Goal: Task Accomplishment & Management: Complete application form

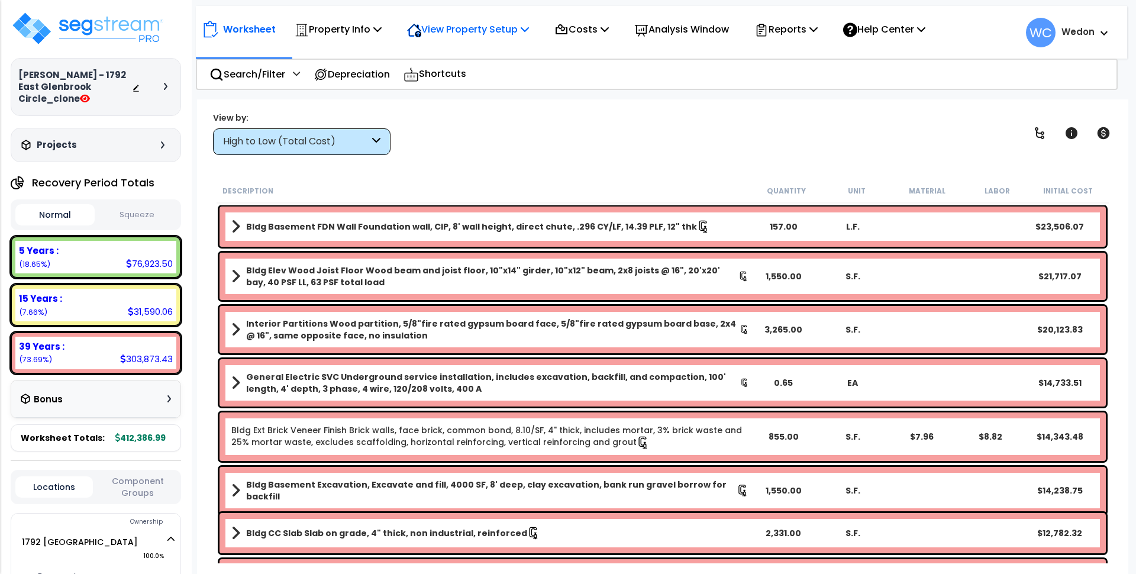
click at [479, 22] on p "View Property Setup" at bounding box center [468, 29] width 122 height 16
click at [341, 22] on p "Property Info" at bounding box center [338, 29] width 87 height 16
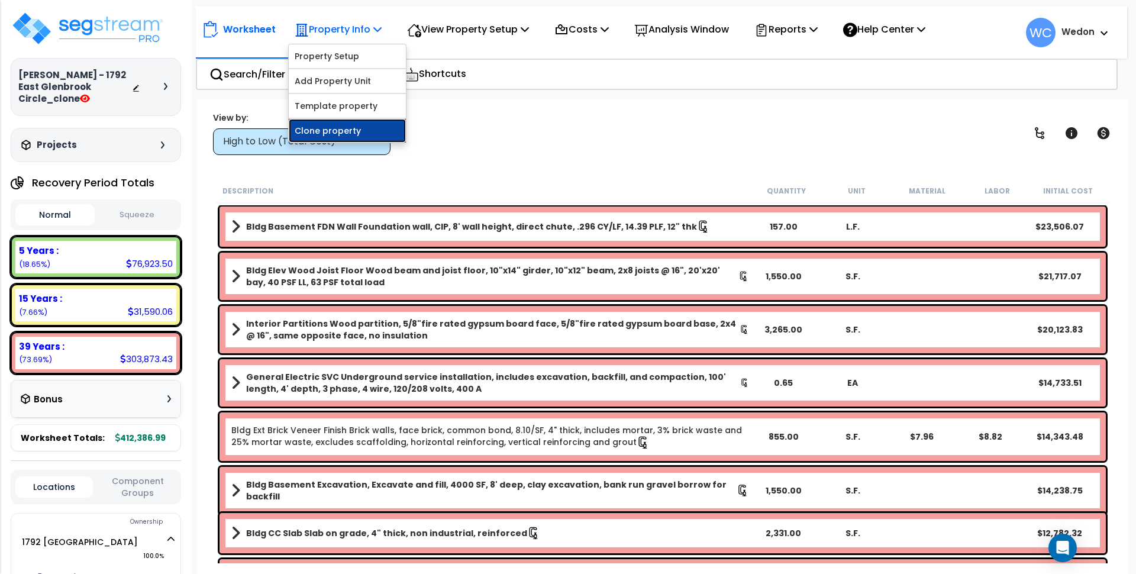
click at [313, 135] on link "Clone property" at bounding box center [347, 131] width 117 height 24
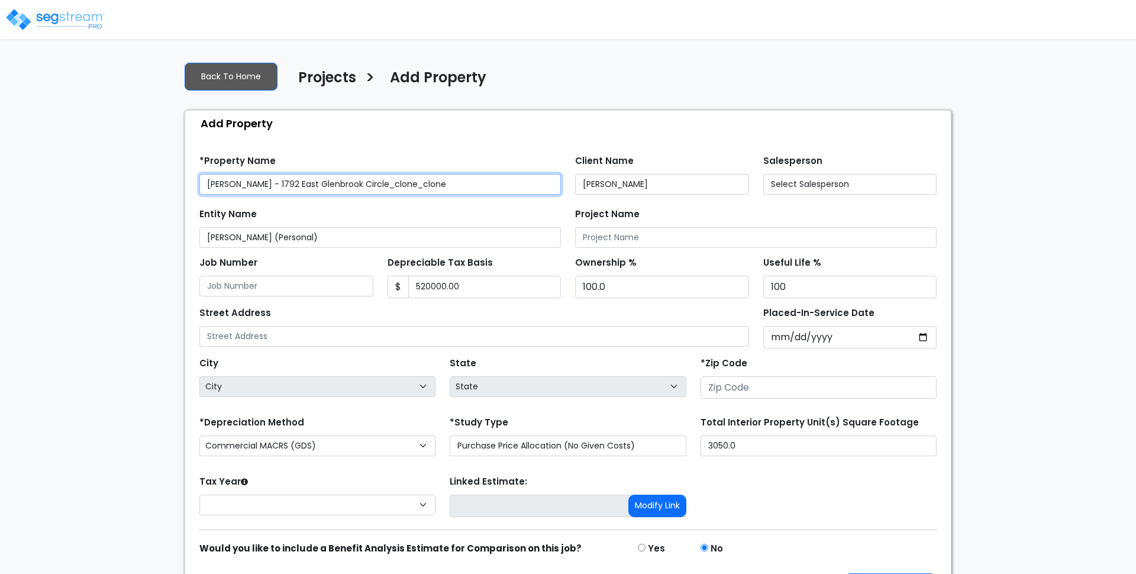
type input "None"
type input "520,000.00"
type input "1792 [GEOGRAPHIC_DATA]"
type input "84121"
select select "CRM(_5"
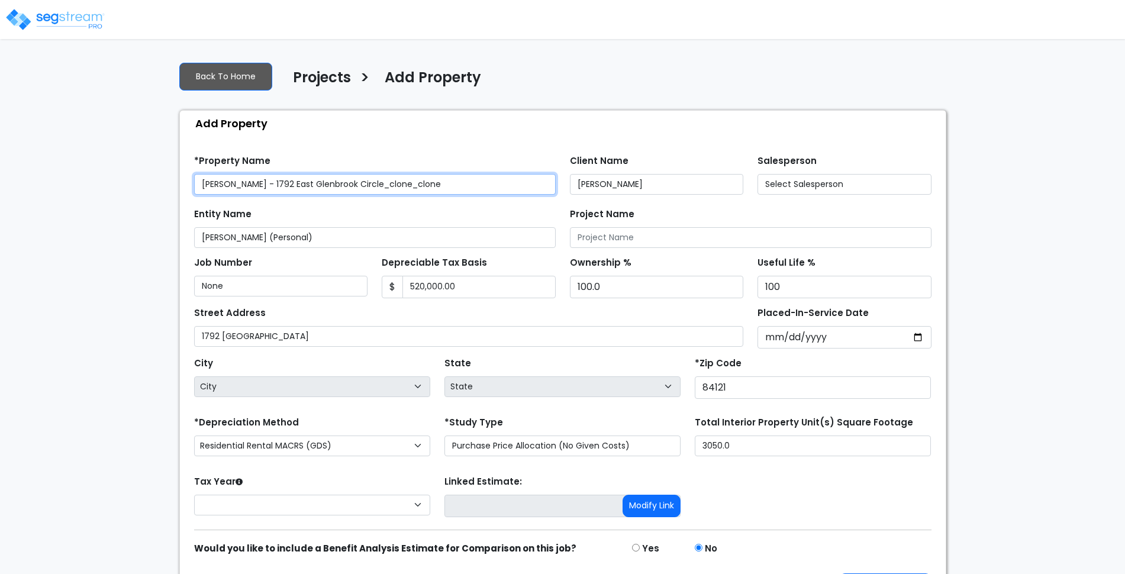
select select "2024"
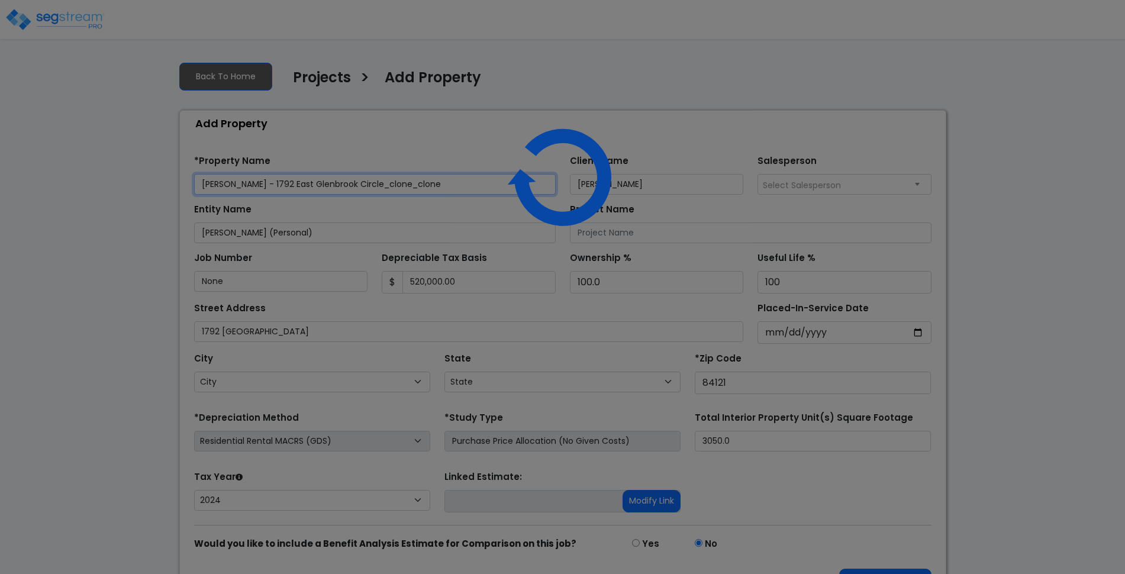
select select "UT"
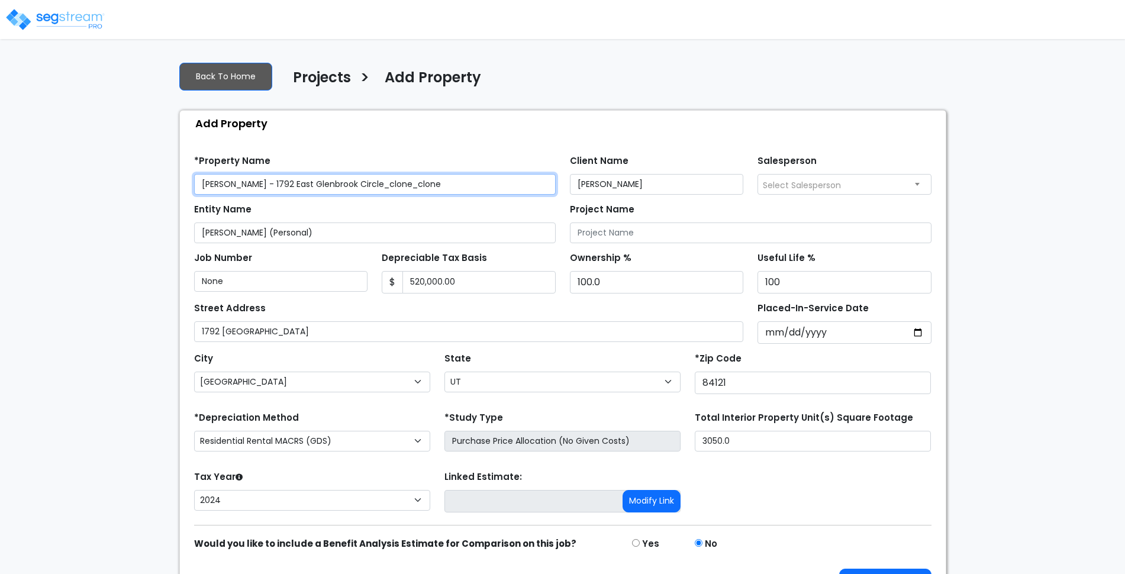
scroll to position [35, 0]
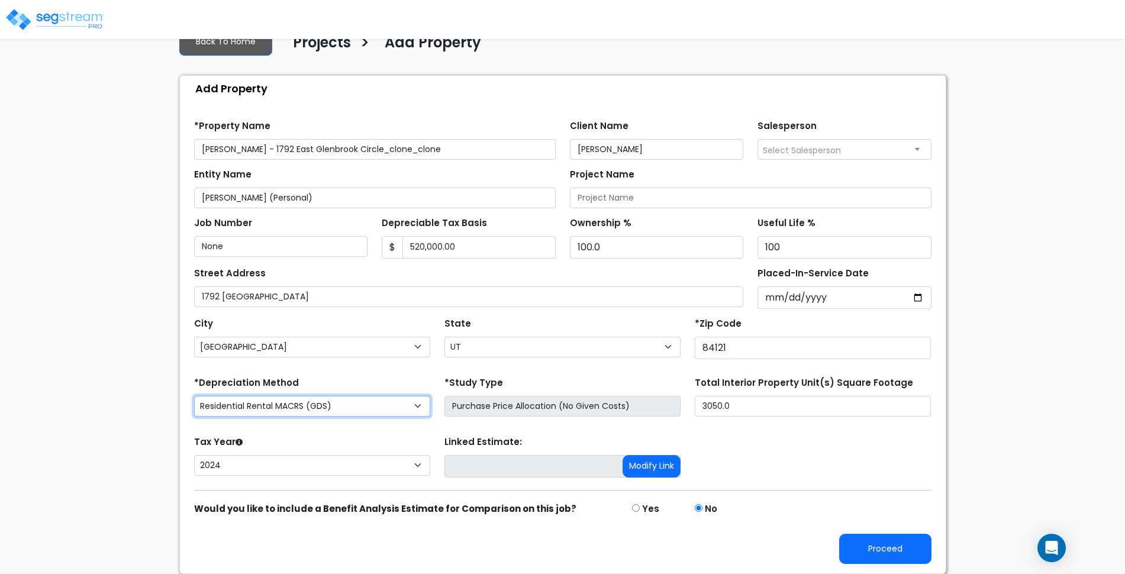
click at [373, 409] on select "Commercial MACRS (GDS) Residential Rental MACRS (GDS) Commercial MACRS (ADS) Co…" at bounding box center [312, 406] width 236 height 21
click at [194, 396] on select "Commercial MACRS (GDS) Residential Rental MACRS (GDS) Commercial MACRS (ADS) Co…" at bounding box center [312, 406] width 236 height 21
click at [842, 462] on div "Tax Year Please Enter The Placed In Service Date First. 2026 2025 2024 Prior Ye…" at bounding box center [563, 456] width 752 height 47
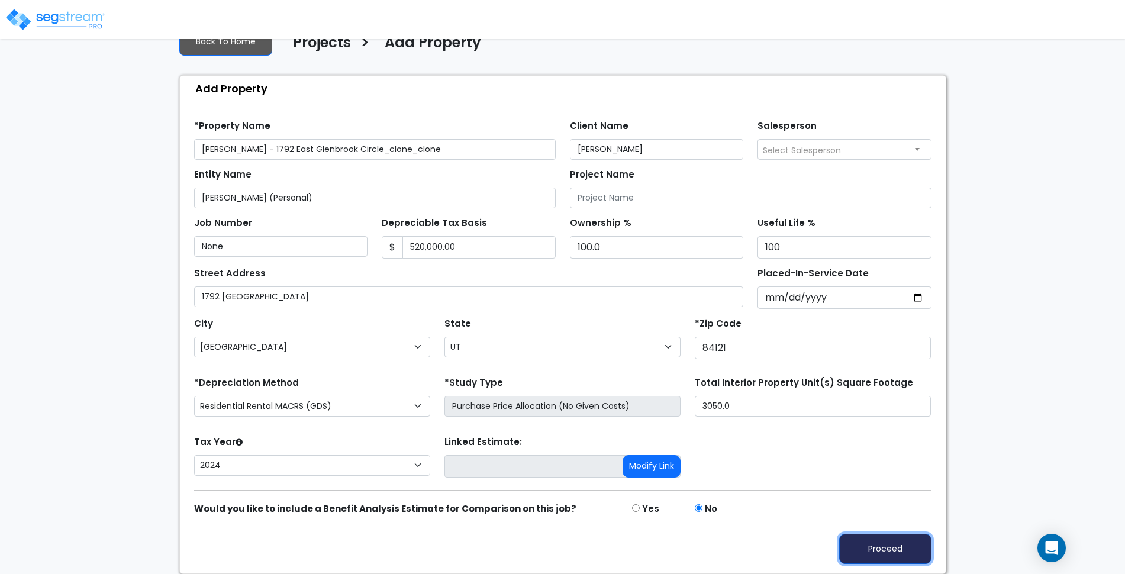
click at [891, 542] on button "Proceed" at bounding box center [885, 549] width 92 height 30
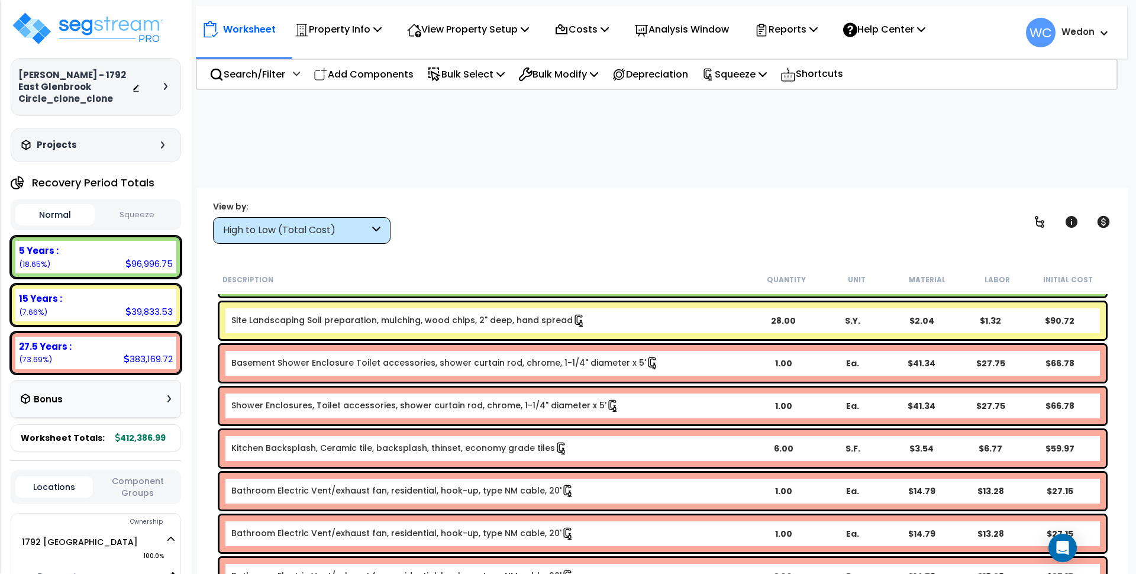
scroll to position [52, 0]
